Goal: Information Seeking & Learning: Learn about a topic

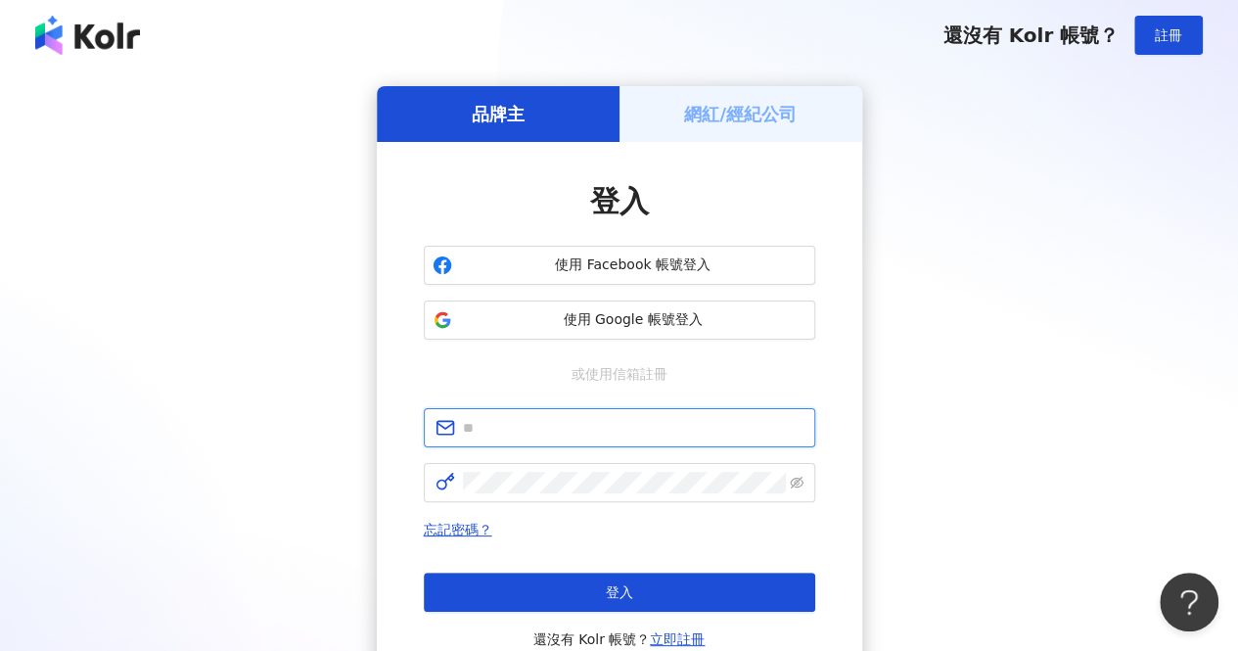
click at [562, 425] on input "text" at bounding box center [633, 428] width 341 height 22
type input "**********"
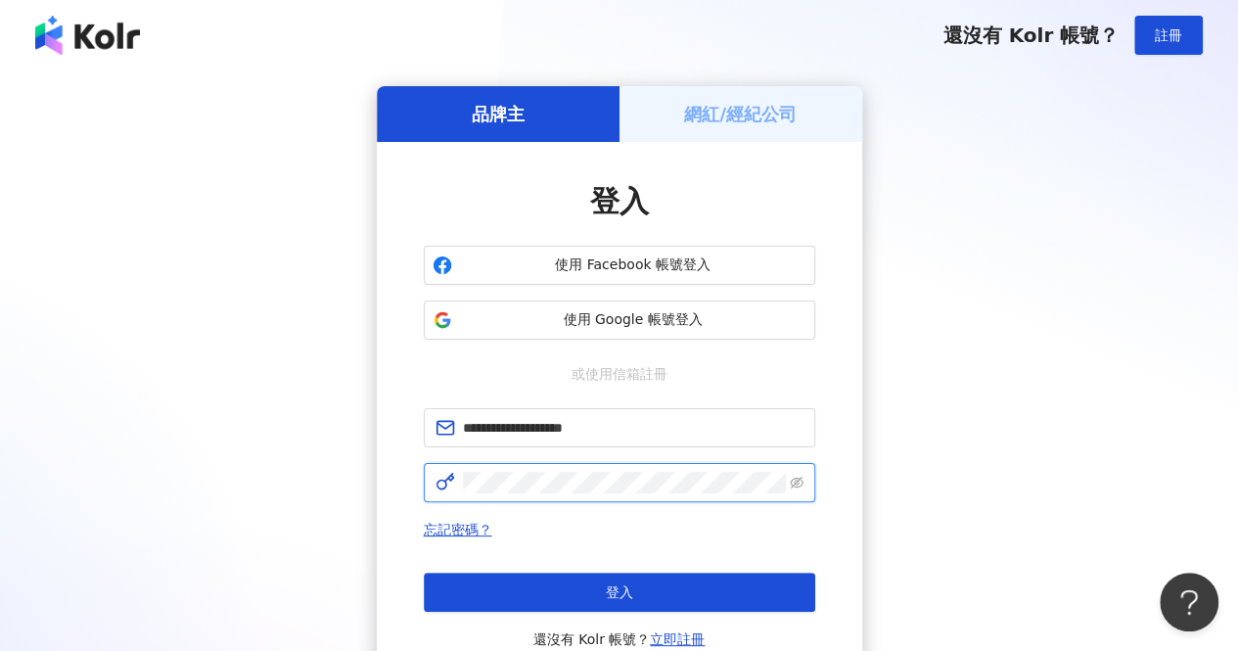
click button "登入" at bounding box center [620, 592] width 392 height 39
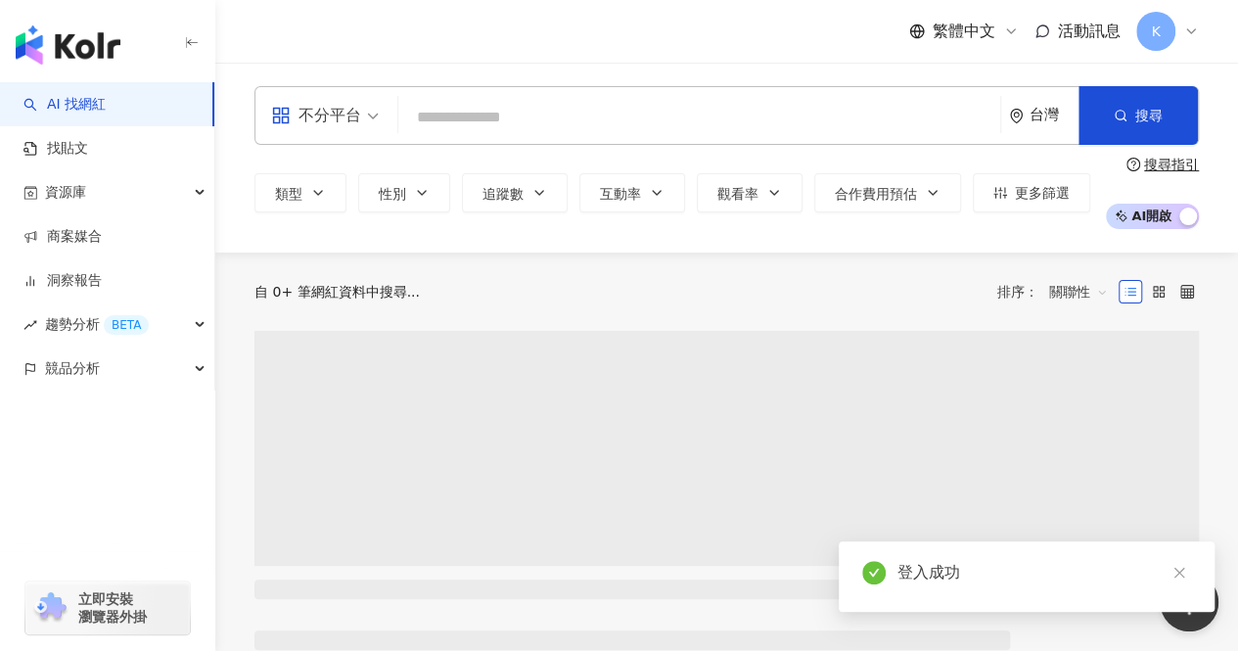
click at [519, 117] on input "search" at bounding box center [699, 117] width 586 height 37
type input "**********"
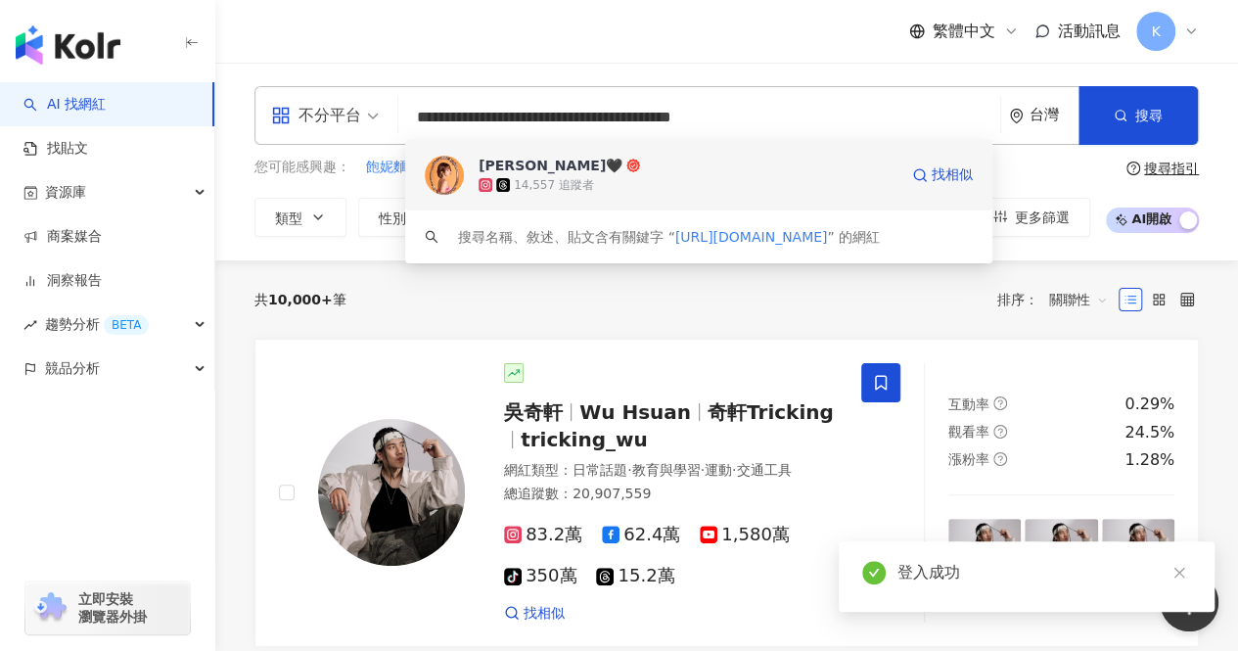
click at [707, 189] on div "14,557 追蹤者" at bounding box center [688, 185] width 419 height 20
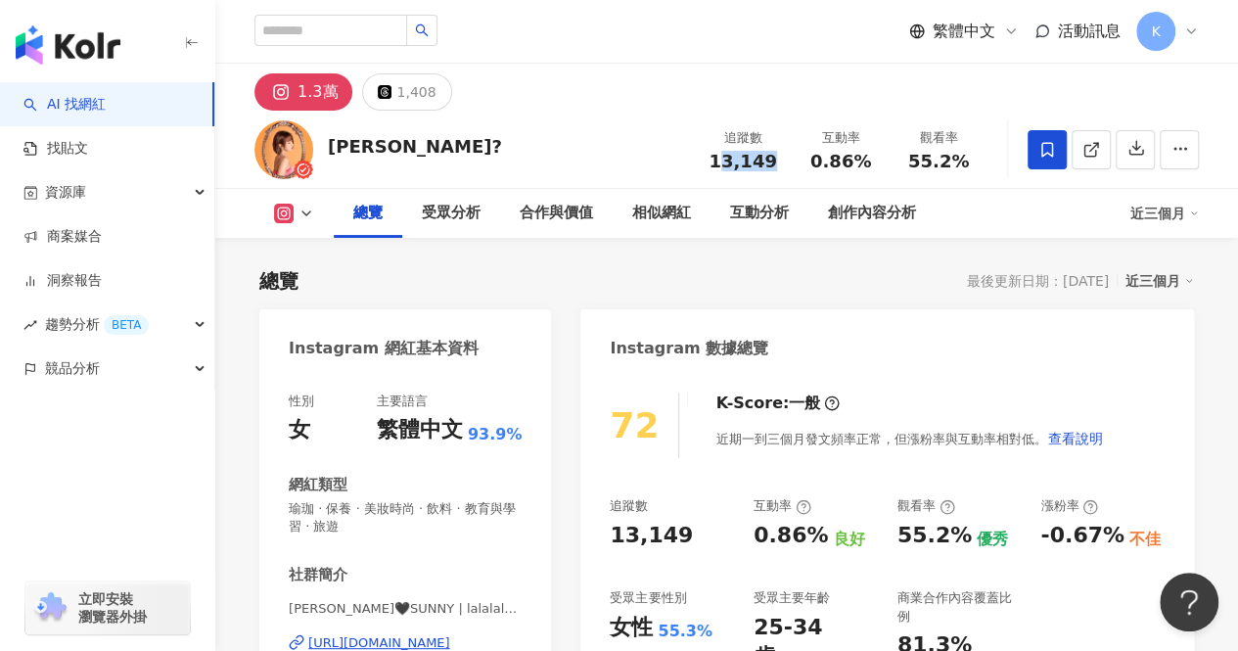
drag, startPoint x: 774, startPoint y: 164, endPoint x: 714, endPoint y: 167, distance: 60.8
click at [714, 167] on div "13,149" at bounding box center [743, 162] width 74 height 20
copy span "3,149"
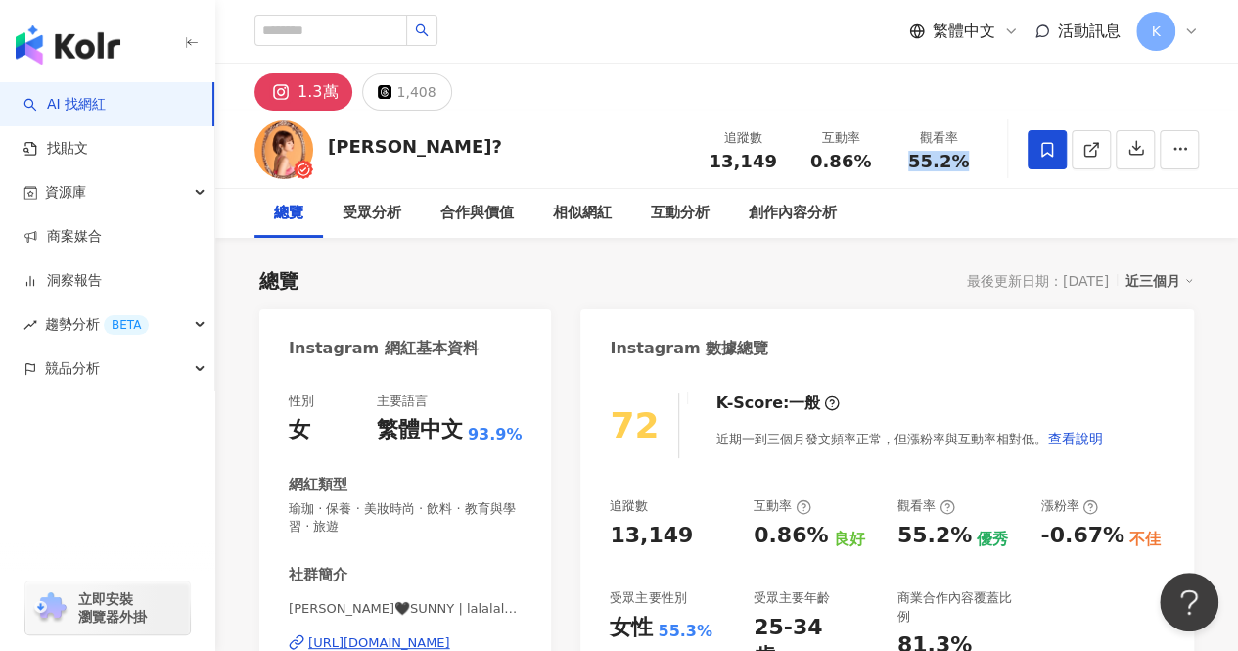
drag, startPoint x: 910, startPoint y: 160, endPoint x: 993, endPoint y: 171, distance: 83.1
click at [993, 171] on div "李妘? 追蹤數 13,149 互動率 0.86% 觀看率 55.2%" at bounding box center [726, 149] width 1023 height 77
copy span "55.2%"
click at [407, 28] on input "search" at bounding box center [331, 30] width 153 height 31
paste input "**********"
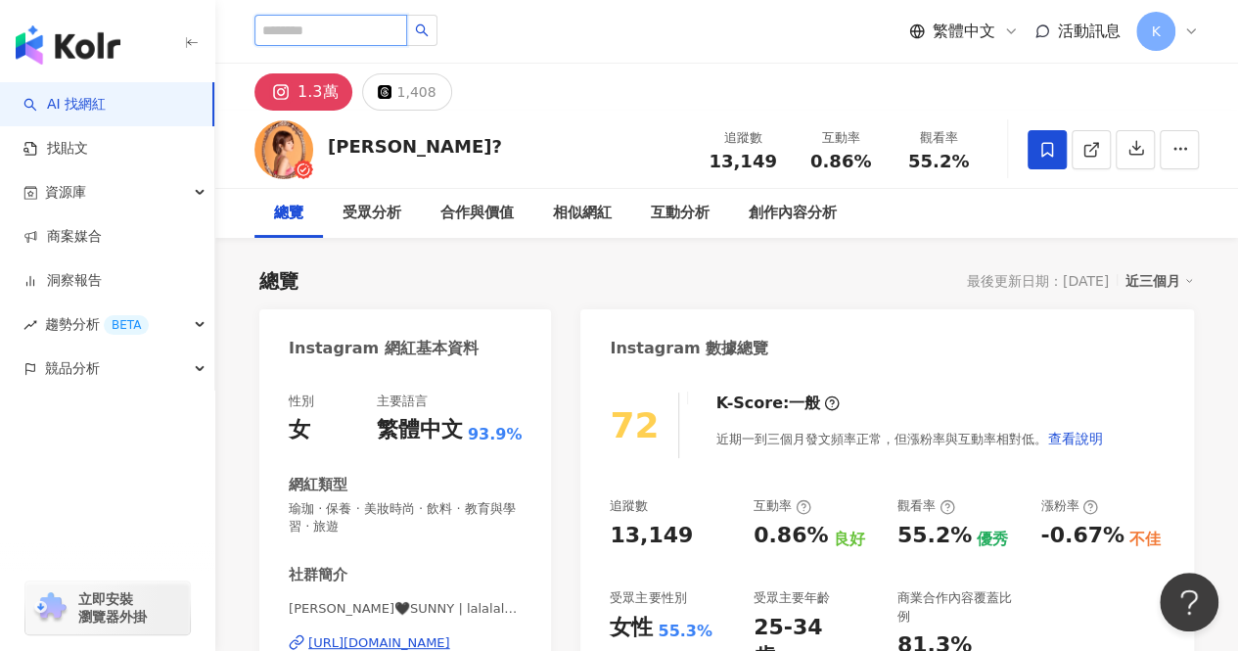
type input "**********"
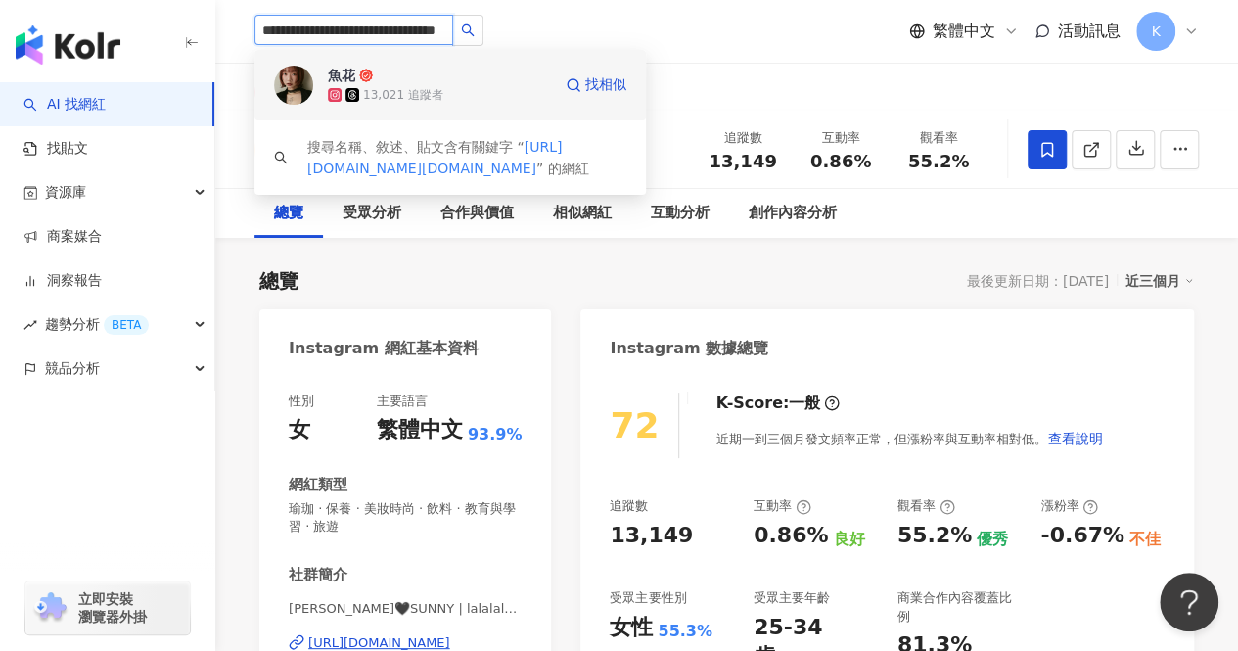
click at [448, 65] on div "魚花 13,021 追蹤者 找相似" at bounding box center [451, 85] width 392 height 70
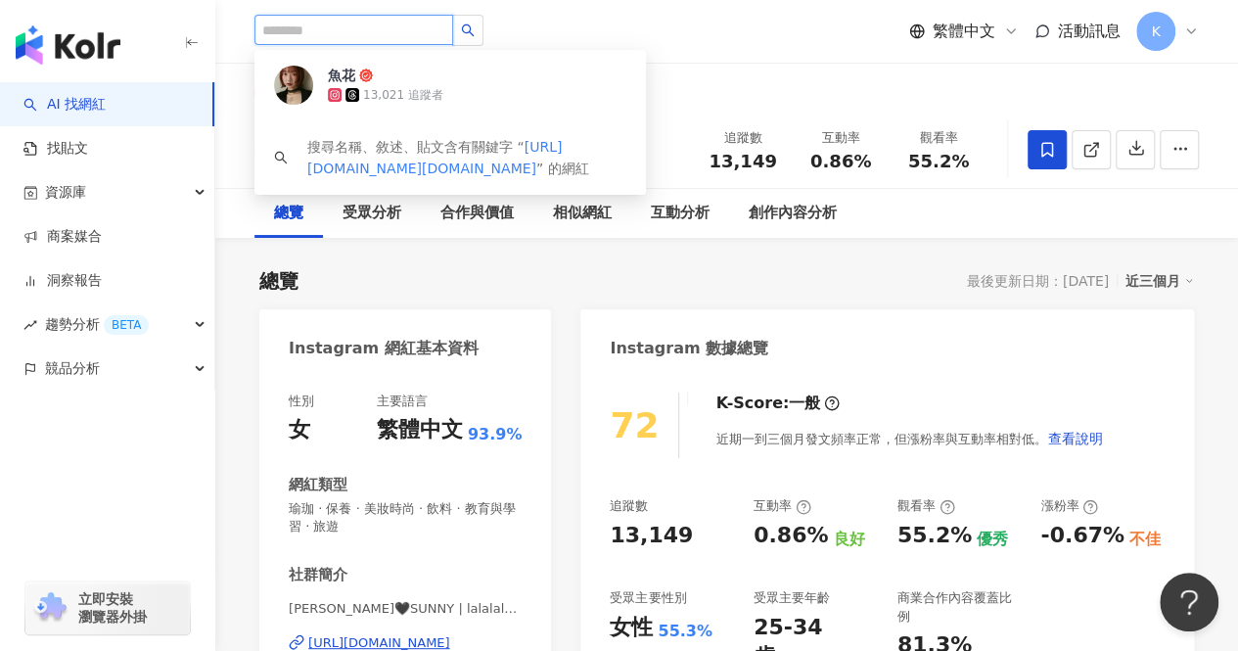
scroll to position [0, 0]
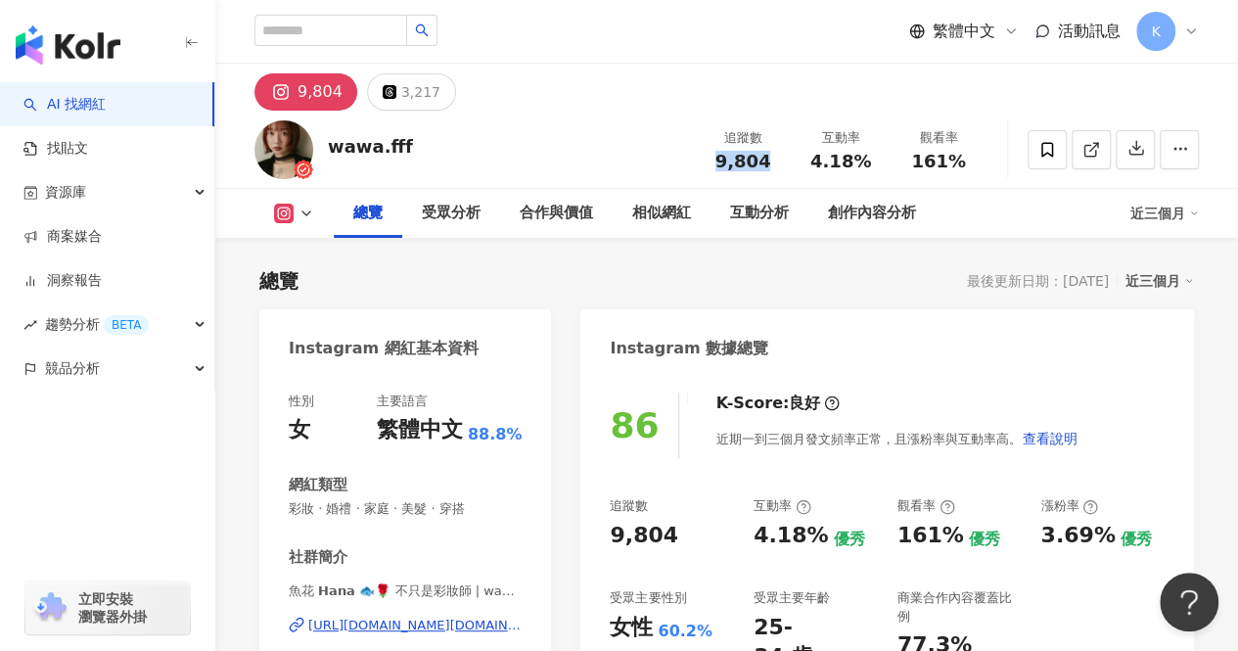
drag, startPoint x: 771, startPoint y: 159, endPoint x: 762, endPoint y: 353, distance: 195.0
click at [718, 166] on div "9,804" at bounding box center [743, 162] width 74 height 20
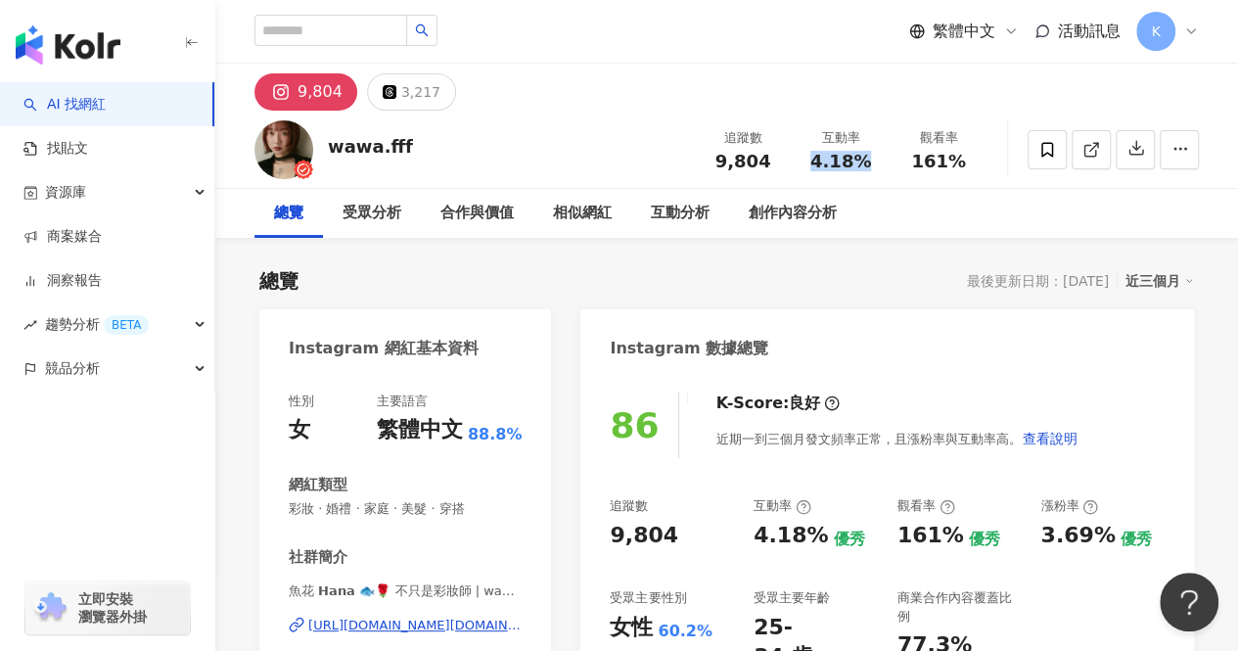
drag, startPoint x: 814, startPoint y: 164, endPoint x: 869, endPoint y: 163, distance: 54.8
click at [869, 163] on div "4.18%" at bounding box center [841, 162] width 74 height 20
copy span "4.18%"
click at [382, 34] on input "search" at bounding box center [331, 30] width 153 height 31
paste input "**********"
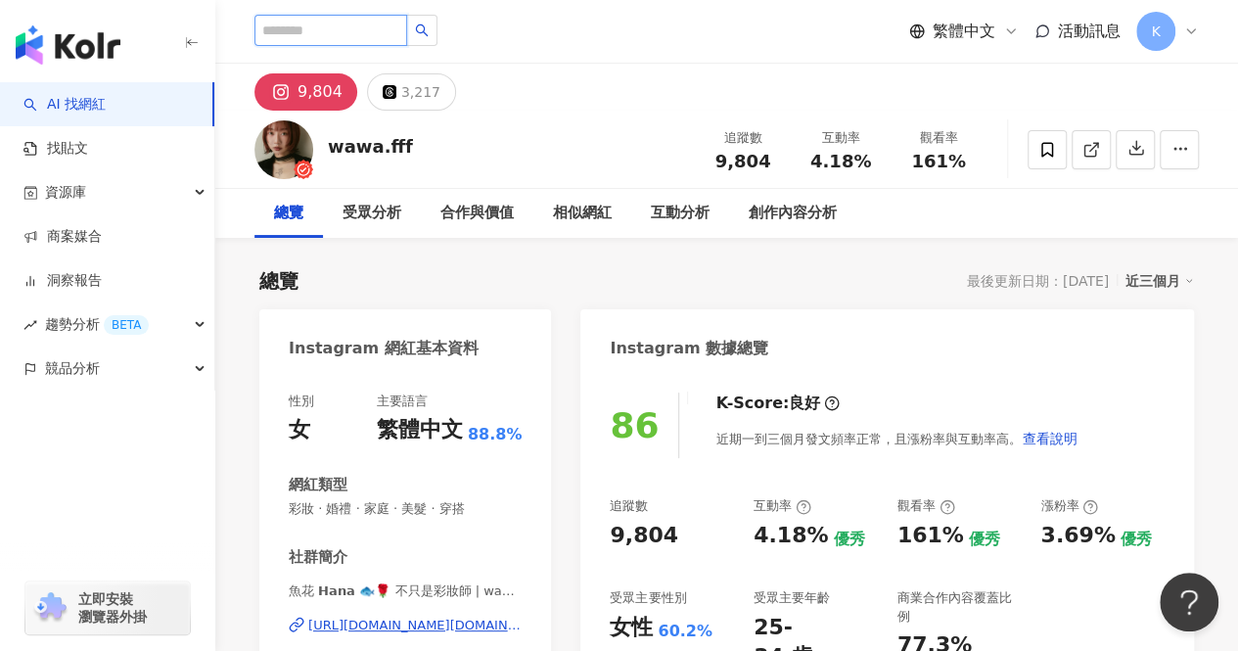
type input "**********"
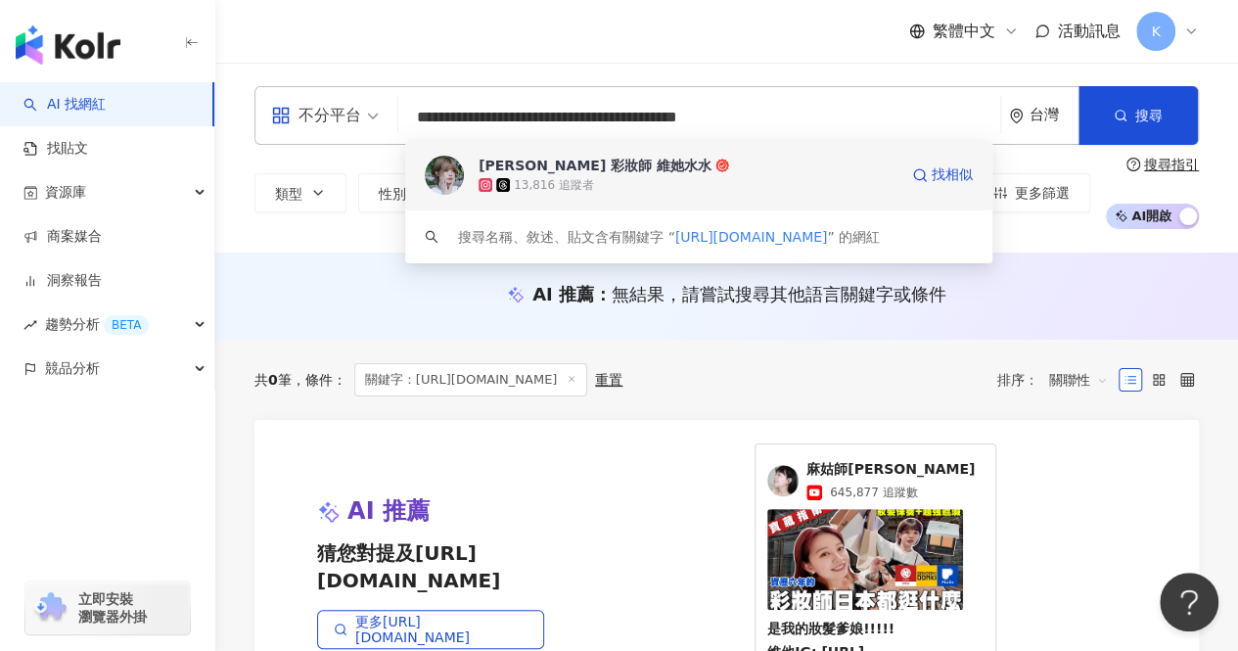
click at [703, 183] on div "13,816 追蹤者" at bounding box center [688, 185] width 419 height 20
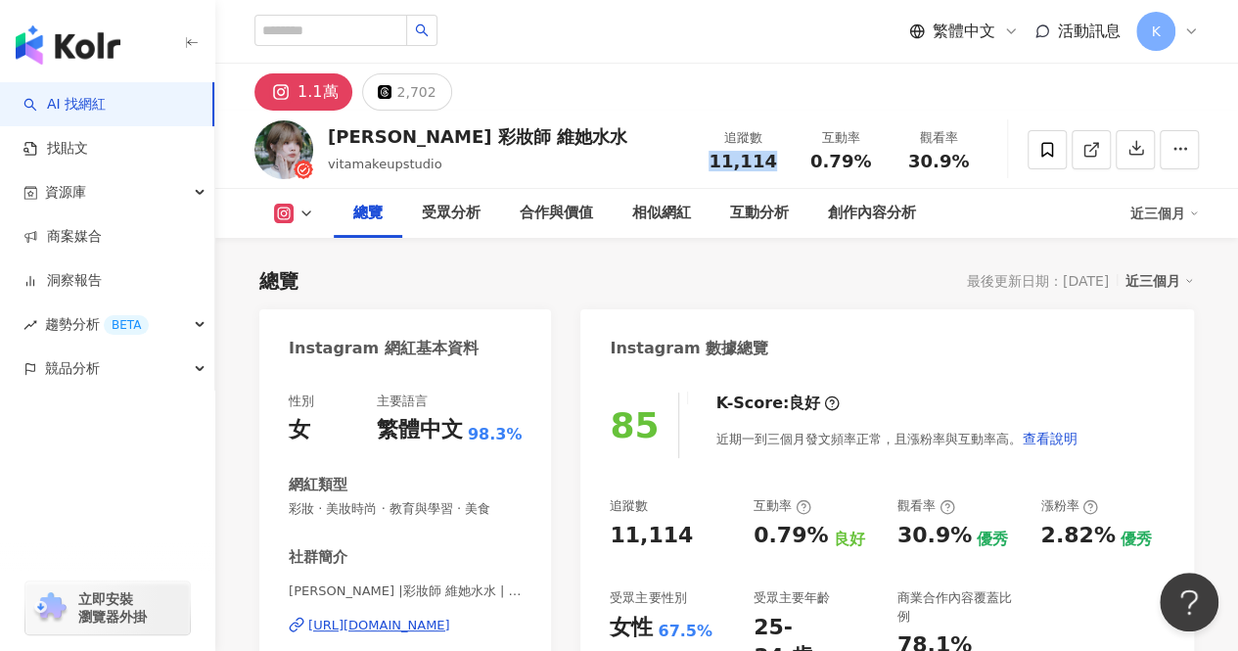
drag, startPoint x: 756, startPoint y: 165, endPoint x: 707, endPoint y: 168, distance: 49.0
click at [707, 168] on div "11,114" at bounding box center [743, 162] width 74 height 20
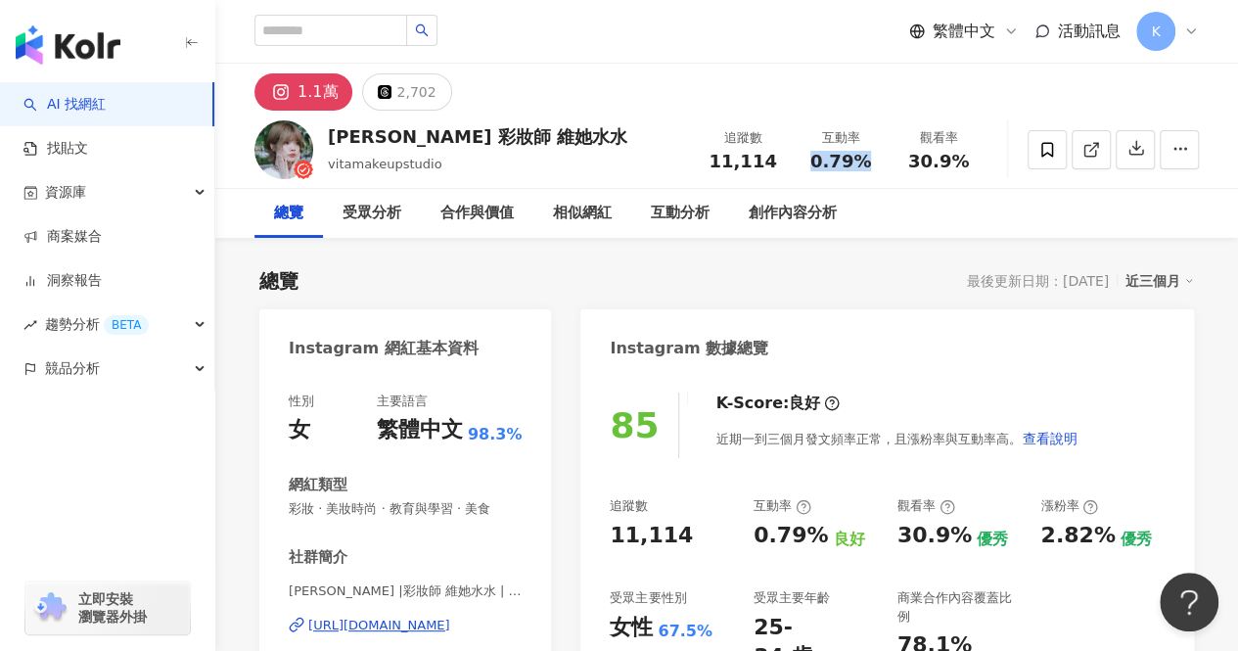
drag, startPoint x: 804, startPoint y: 161, endPoint x: 872, endPoint y: 228, distance: 96.2
click at [867, 162] on div "0.79%" at bounding box center [841, 162] width 74 height 20
copy span "0.79%"
